Goal: Task Accomplishment & Management: Manage account settings

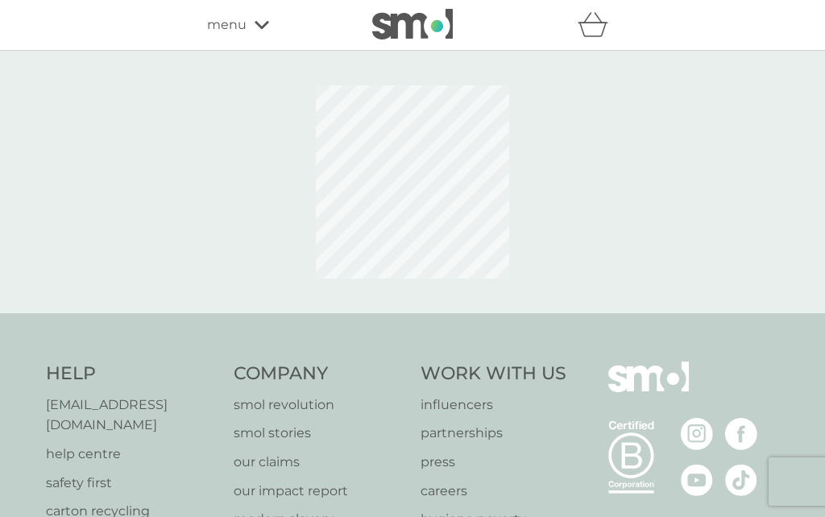
scroll to position [99, 0]
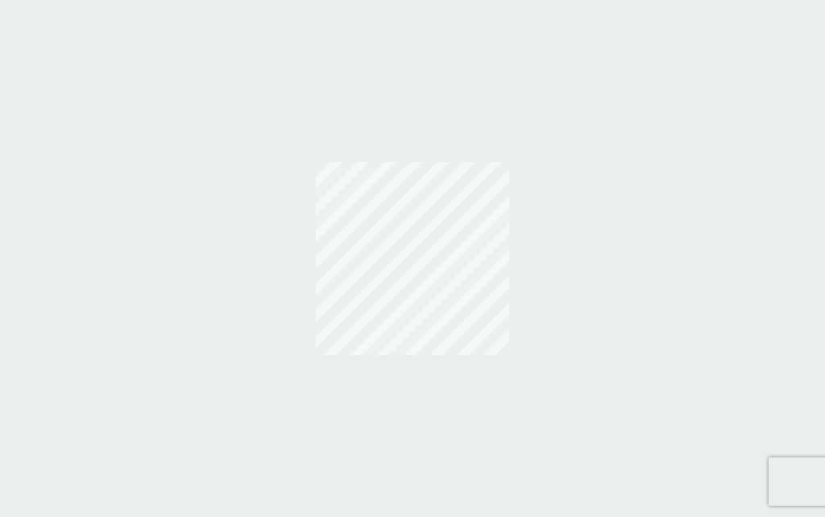
scroll to position [70, 0]
